Goal: Information Seeking & Learning: Learn about a topic

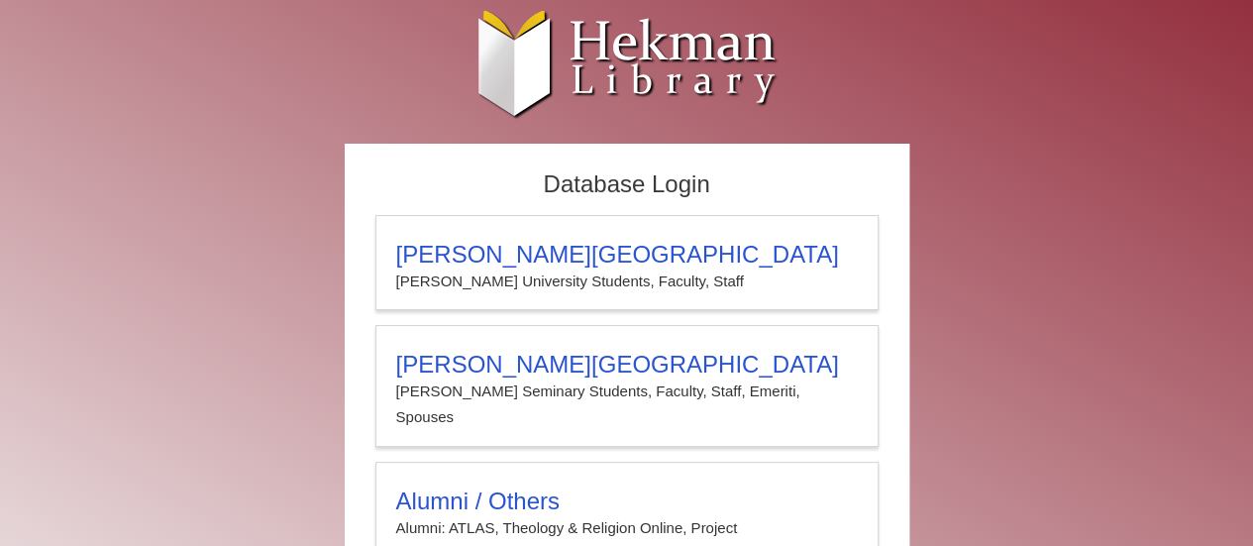
type input "**********"
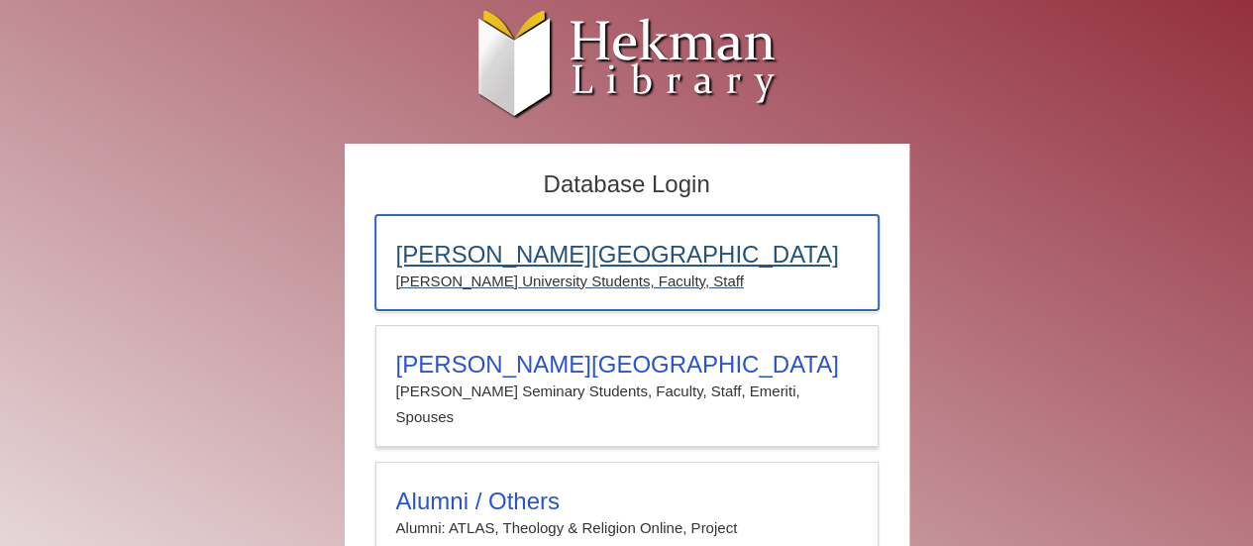
click at [667, 261] on h3 "[PERSON_NAME][GEOGRAPHIC_DATA]" at bounding box center [627, 255] width 462 height 28
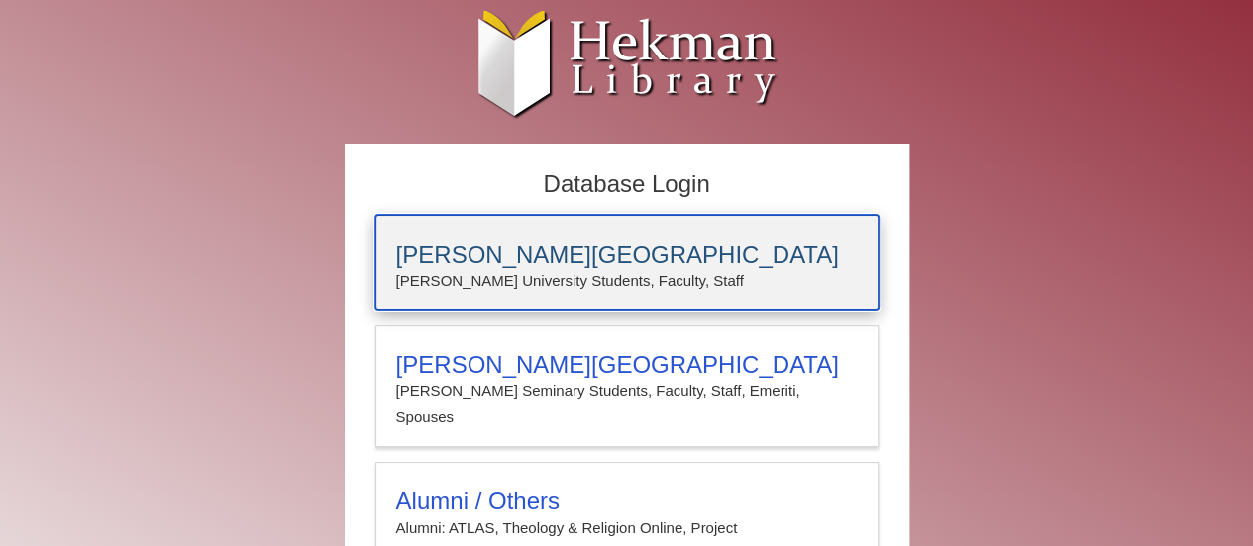
click at [478, 264] on h3 "[PERSON_NAME][GEOGRAPHIC_DATA]" at bounding box center [627, 255] width 462 height 28
